Goal: Complete application form

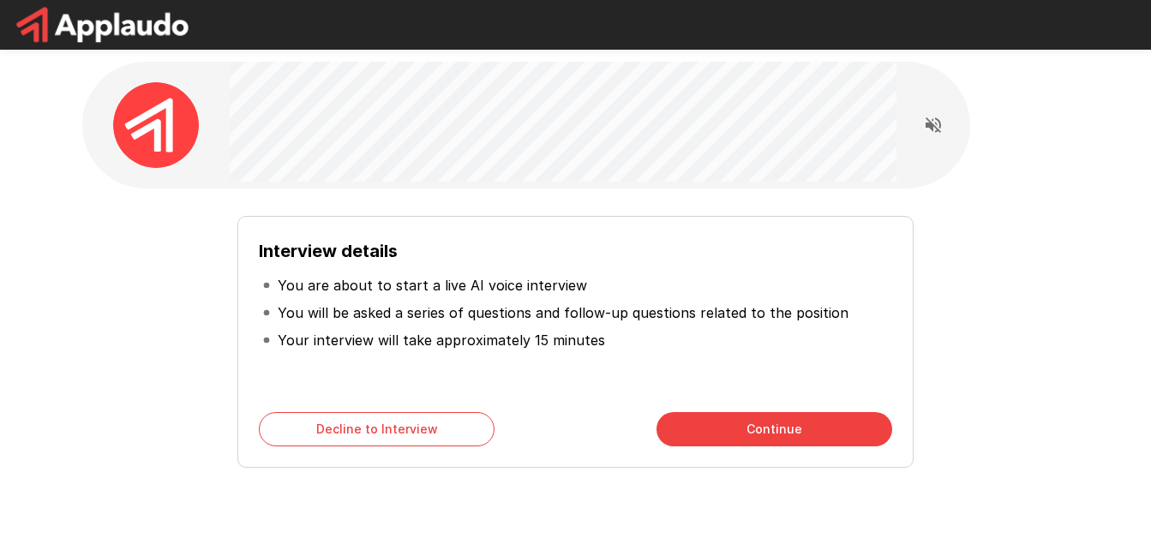
click at [714, 422] on button "Continue" at bounding box center [775, 429] width 236 height 34
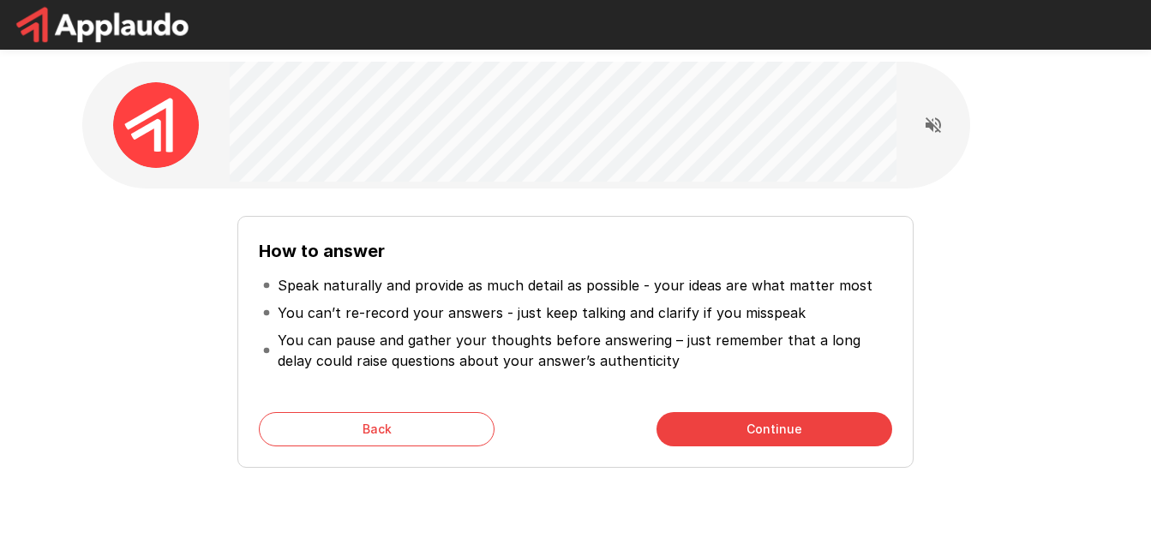
click at [714, 422] on button "Continue" at bounding box center [775, 429] width 236 height 34
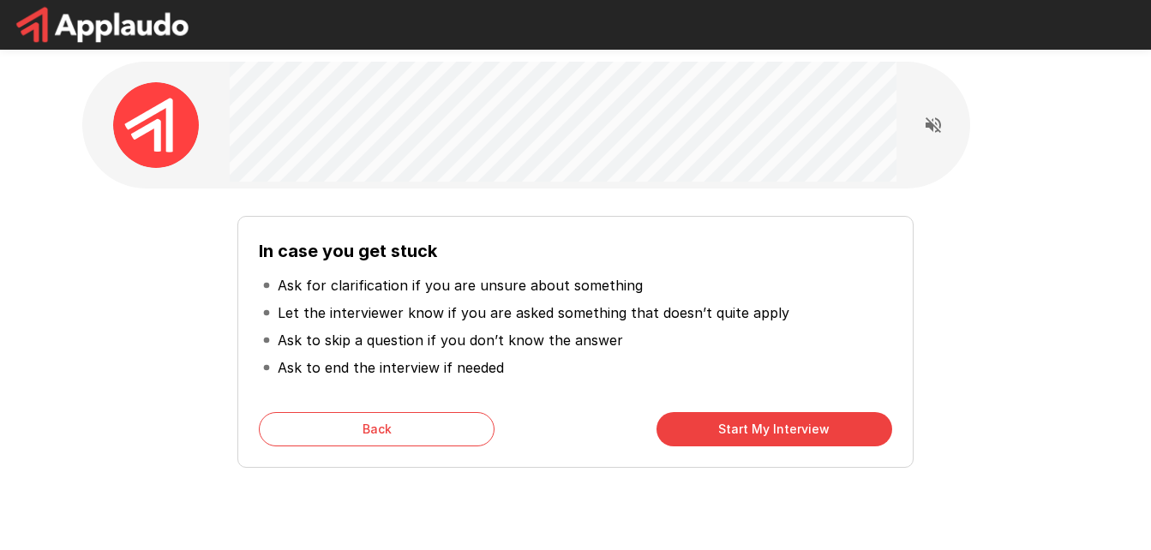
click at [714, 422] on button "Start My Interview" at bounding box center [775, 429] width 236 height 34
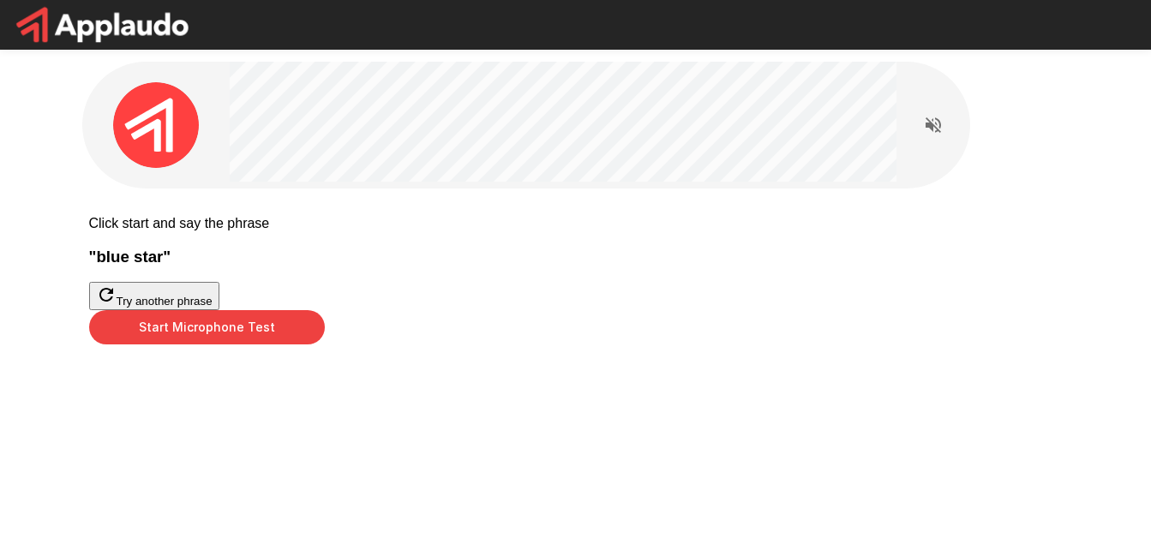
click at [325, 345] on button "Start Microphone Test" at bounding box center [207, 327] width 236 height 34
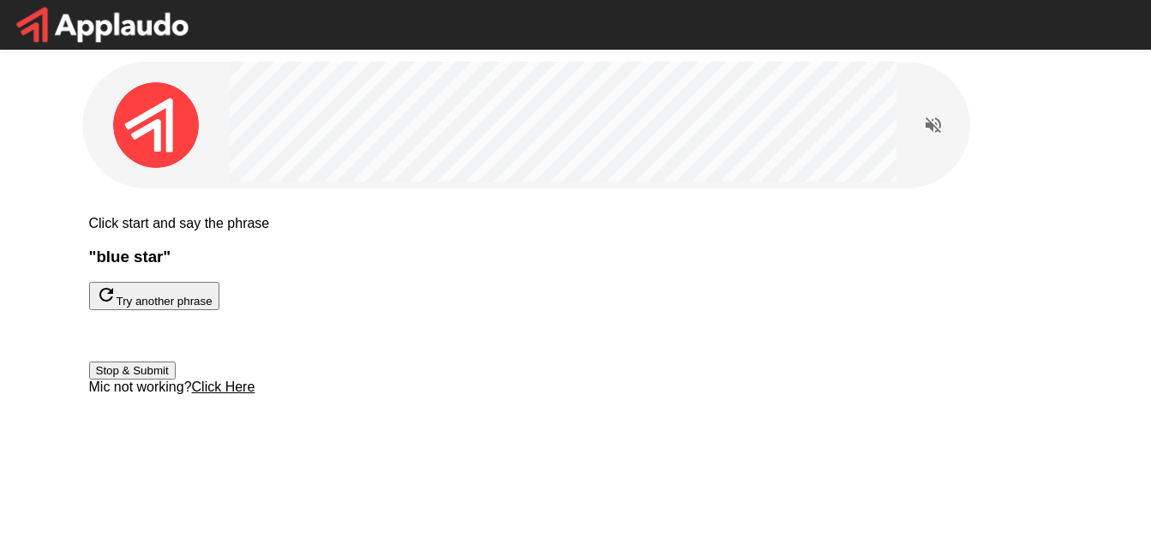
click at [176, 380] on button "Stop & Submit" at bounding box center [132, 371] width 87 height 18
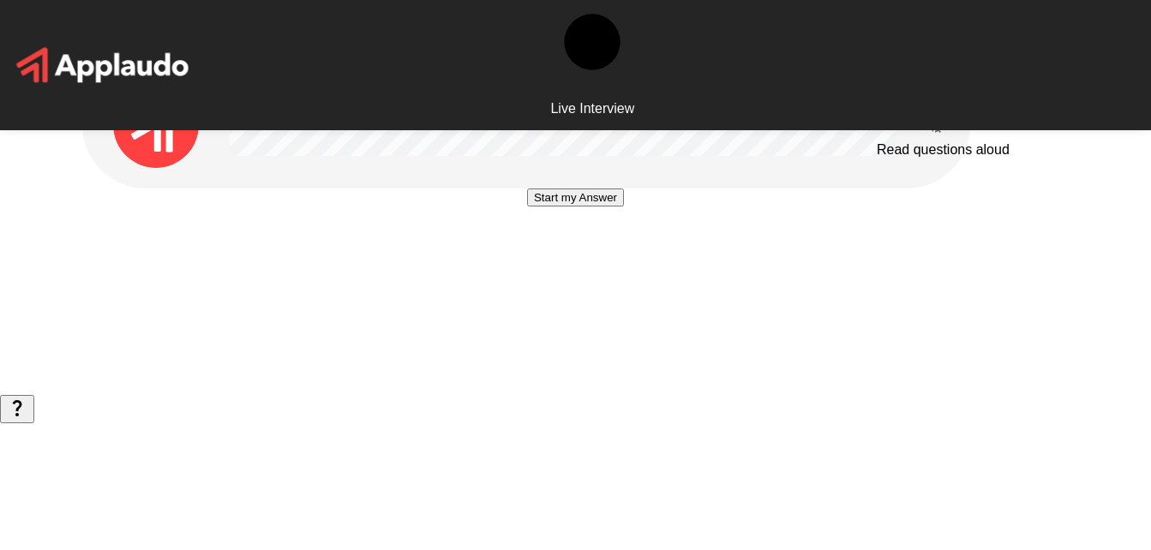
click at [935, 123] on icon "Read questions aloud" at bounding box center [933, 125] width 21 height 21
click at [578, 207] on button "Start my Answer" at bounding box center [575, 198] width 97 height 18
click at [578, 258] on button "Stop & Submit" at bounding box center [575, 249] width 87 height 18
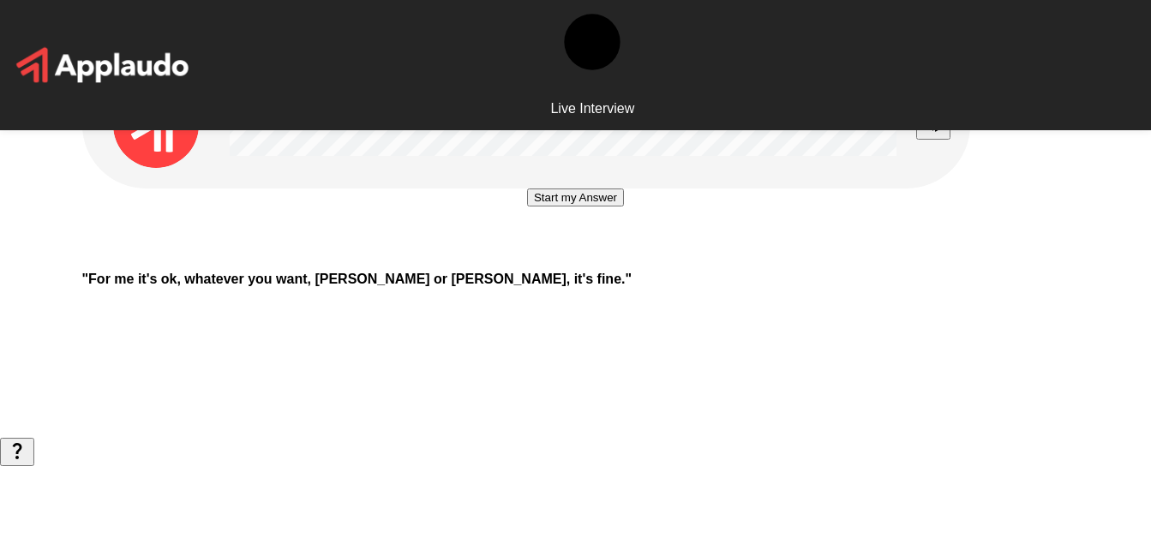
click at [578, 207] on button "Start my Answer" at bounding box center [575, 198] width 97 height 18
click at [578, 258] on button "Stop & Submit" at bounding box center [575, 249] width 87 height 18
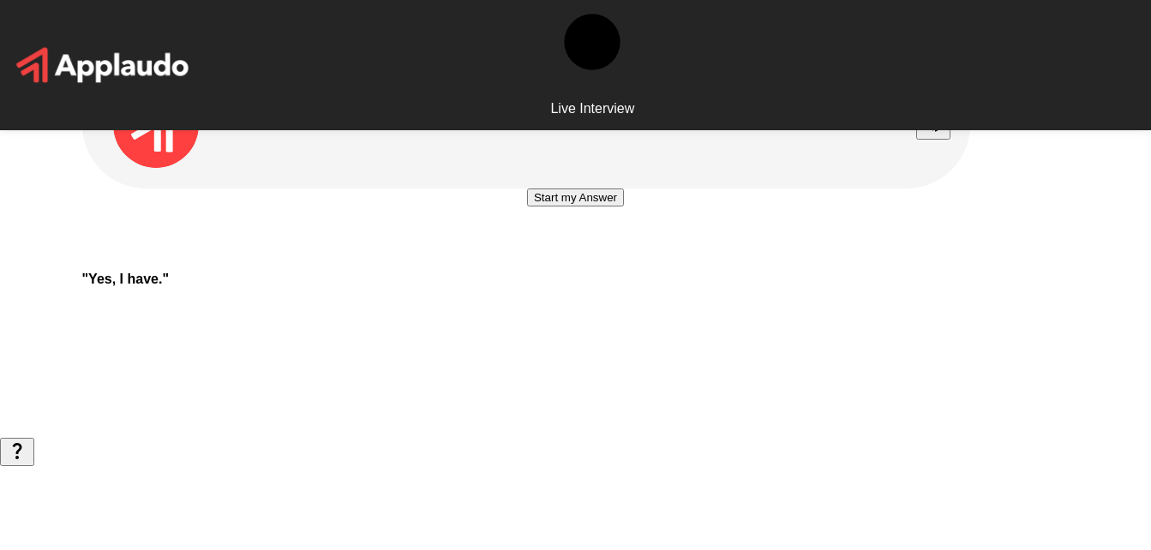
click at [578, 207] on button "Start my Answer" at bounding box center [575, 198] width 97 height 18
click at [578, 258] on button "Stop & Submit" at bounding box center [575, 249] width 87 height 18
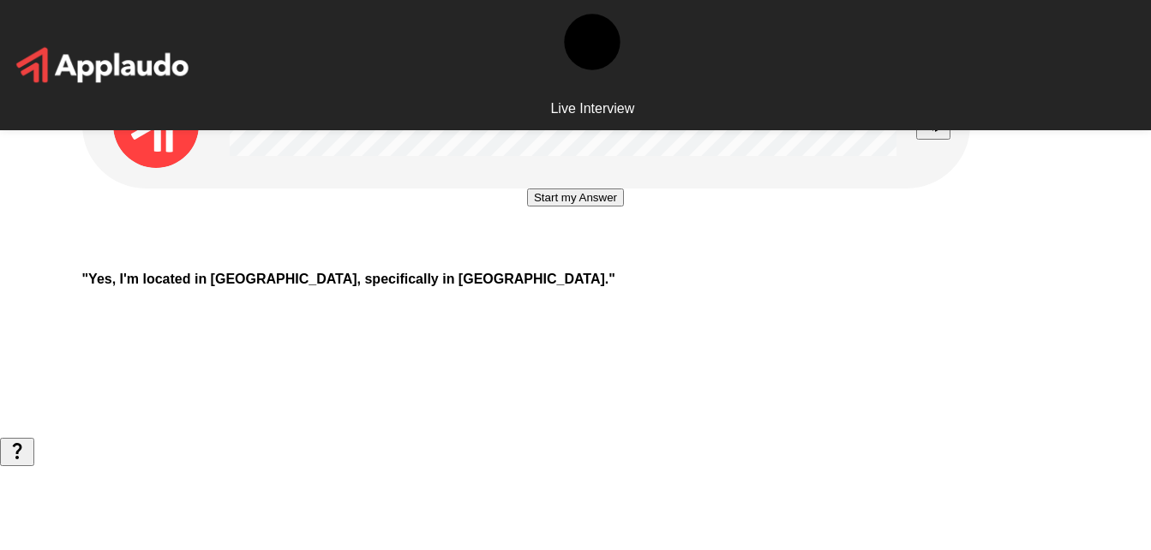
click at [578, 207] on button "Start my Answer" at bounding box center [575, 198] width 97 height 18
click at [578, 258] on button "Stop & Submit" at bounding box center [575, 249] width 87 height 18
click at [534, 207] on button "Start my Answer" at bounding box center [575, 198] width 97 height 18
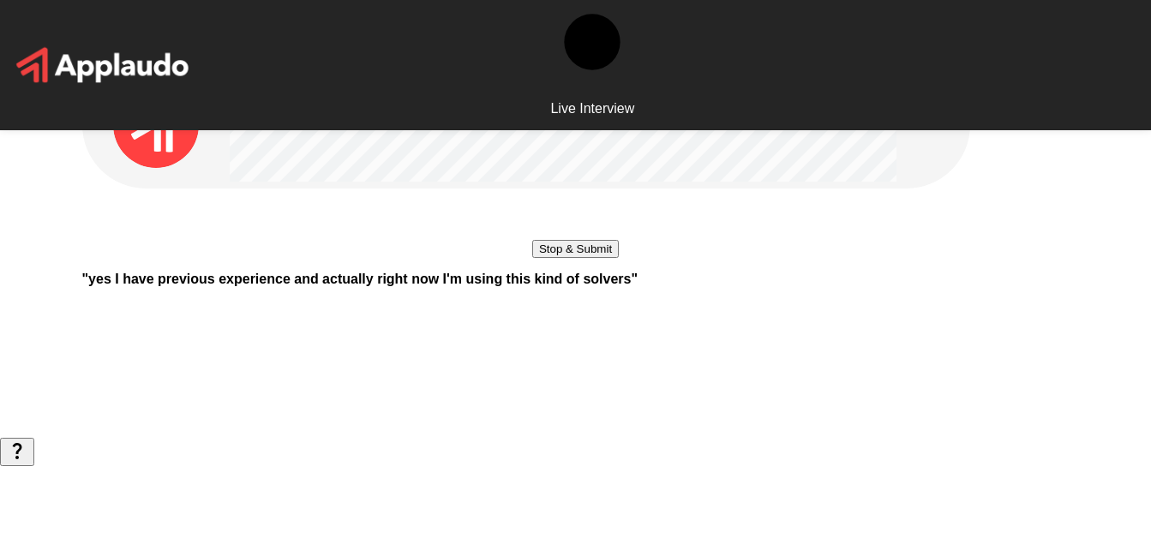
click at [538, 258] on button "Stop & Submit" at bounding box center [575, 249] width 87 height 18
click at [538, 207] on button "Start my Answer" at bounding box center [575, 198] width 97 height 18
click at [538, 258] on button "Stop & Submit" at bounding box center [575, 249] width 87 height 18
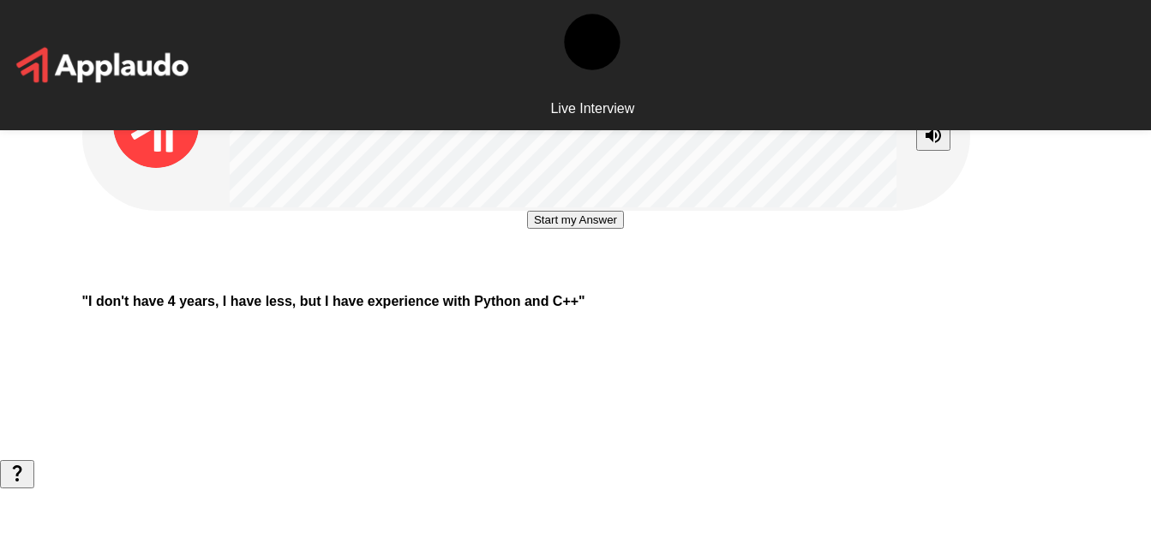
click at [538, 229] on button "Start my Answer" at bounding box center [575, 220] width 97 height 18
click at [558, 280] on button "Stop & Submit" at bounding box center [575, 271] width 87 height 18
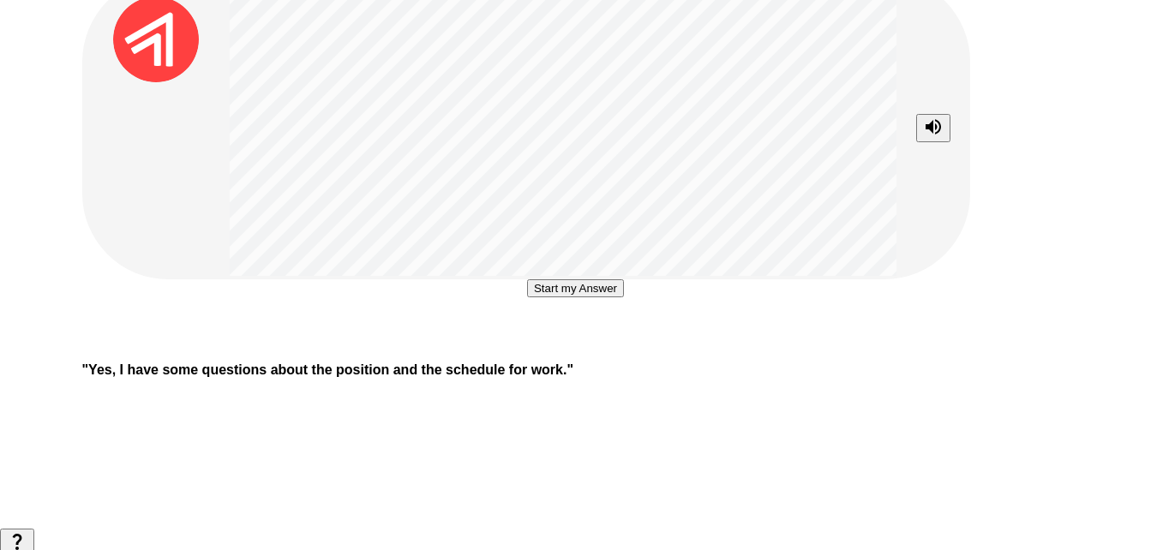
scroll to position [94, 0]
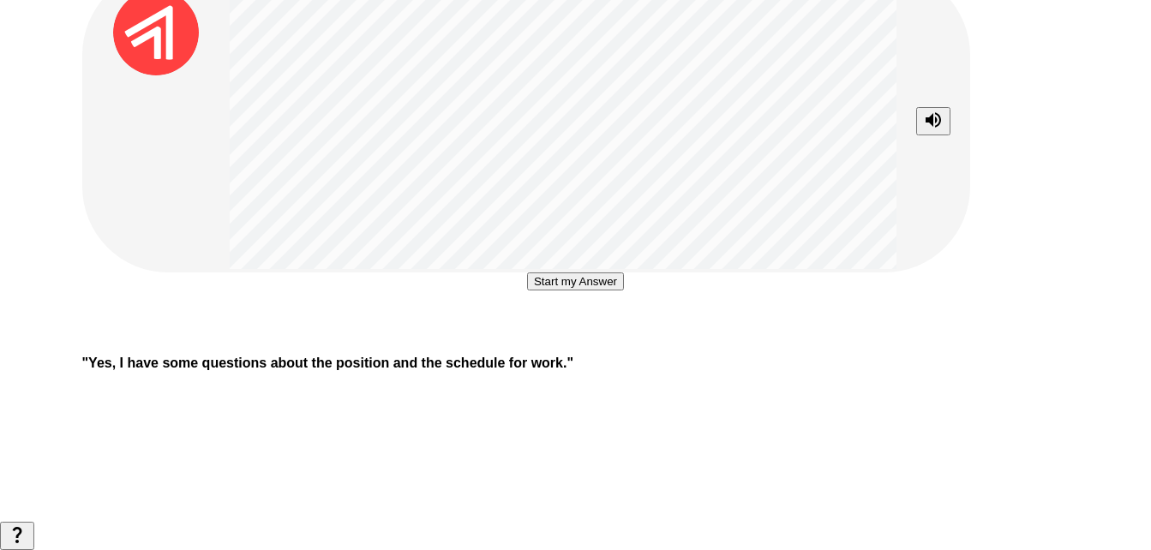
click at [595, 291] on button "Start my Answer" at bounding box center [575, 282] width 97 height 18
click at [595, 342] on button "Stop & Submit" at bounding box center [575, 333] width 87 height 18
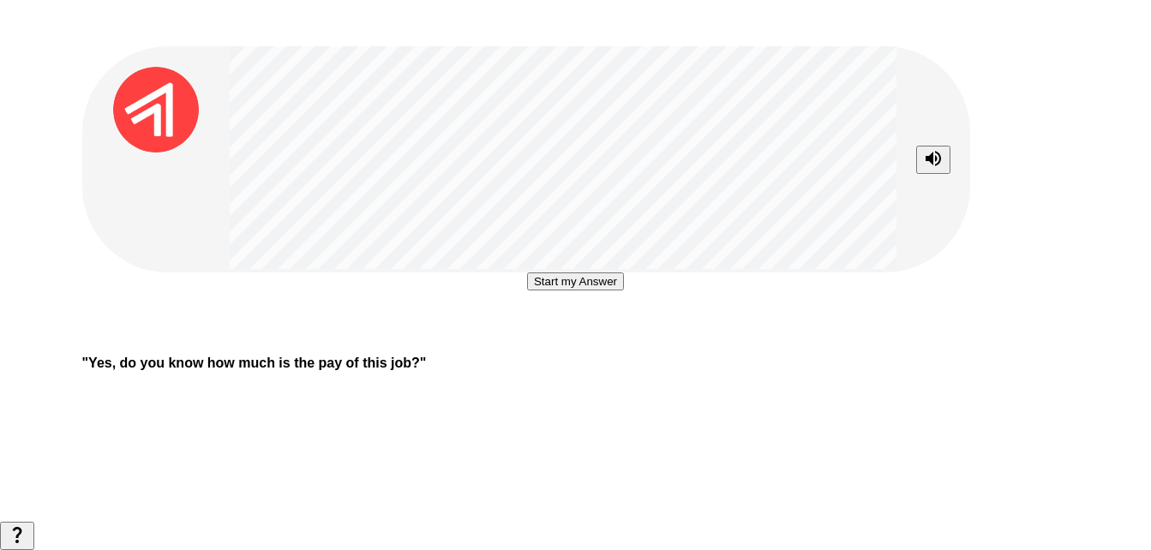
scroll to position [231, 0]
click at [586, 273] on button "Start my Answer" at bounding box center [575, 282] width 97 height 18
click at [586, 324] on button "Stop & Submit" at bounding box center [575, 333] width 87 height 18
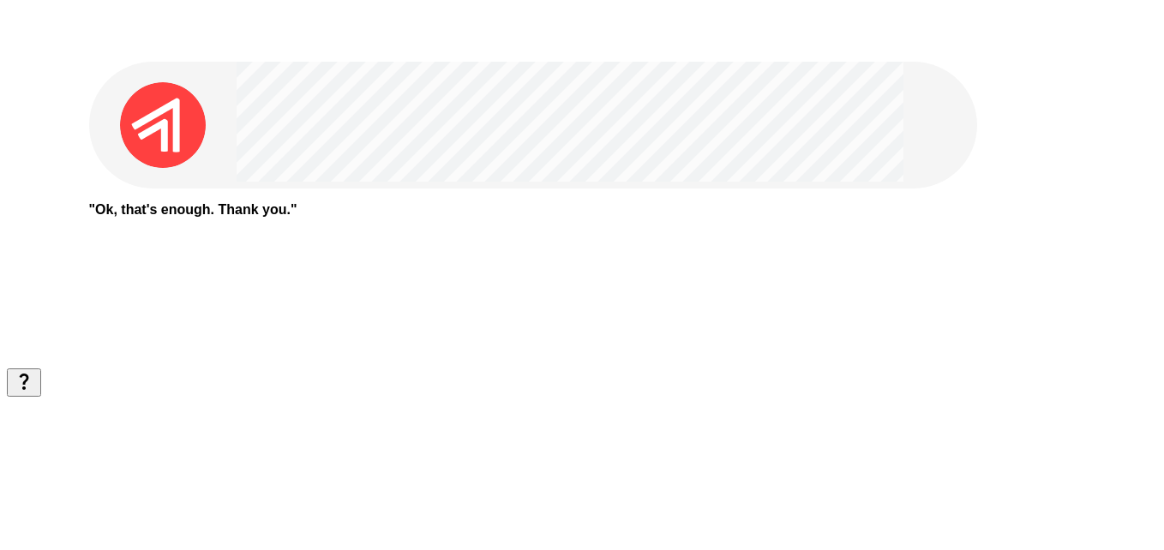
scroll to position [0, 0]
